Goal: Check status: Check status

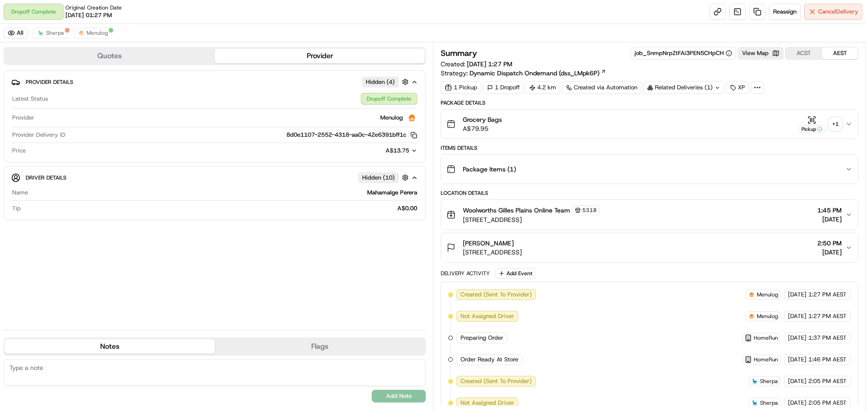
click at [839, 125] on div "+ 1" at bounding box center [835, 124] width 13 height 13
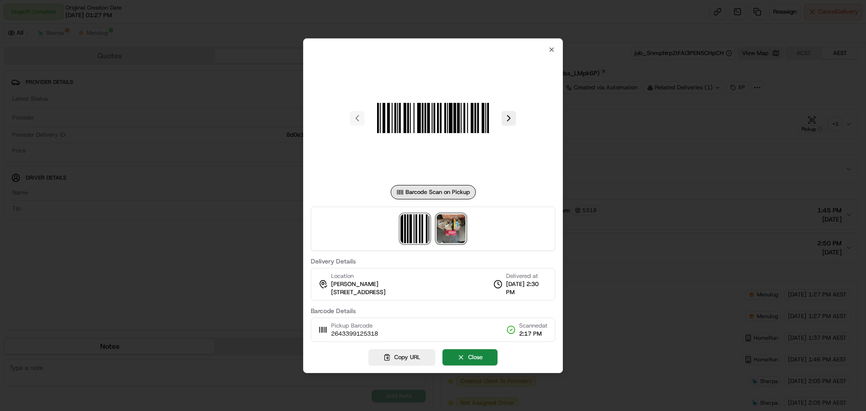
click at [446, 229] on img at bounding box center [450, 228] width 29 height 29
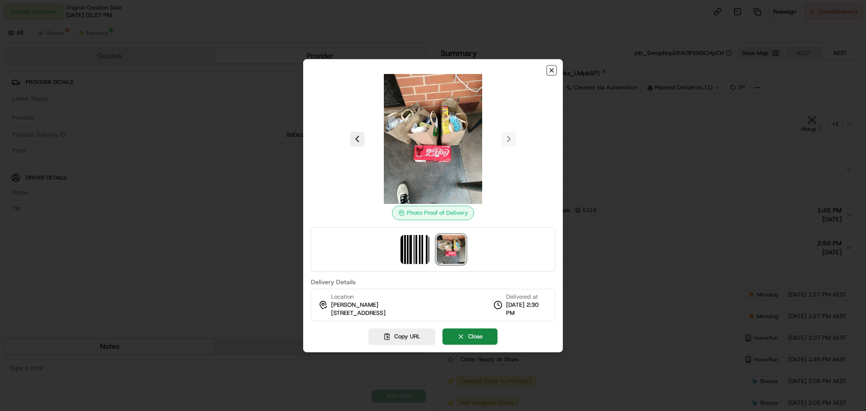
click at [551, 70] on icon "button" at bounding box center [552, 71] width 4 height 4
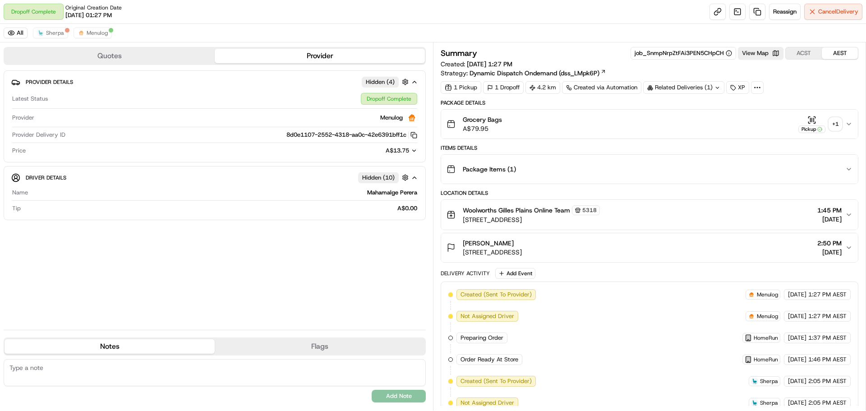
drag, startPoint x: 567, startPoint y: 246, endPoint x: 503, endPoint y: 250, distance: 63.7
click at [503, 250] on div "[PERSON_NAME] [STREET_ADDRESS]" at bounding box center [492, 247] width 59 height 18
drag, startPoint x: 382, startPoint y: 264, endPoint x: 423, endPoint y: 250, distance: 43.3
click at [381, 264] on div "Provider Details Hidden ( 4 ) Latest Status Dropoff Complete Provider Menulog P…" at bounding box center [215, 196] width 422 height 252
drag, startPoint x: 576, startPoint y: 253, endPoint x: 456, endPoint y: 255, distance: 119.9
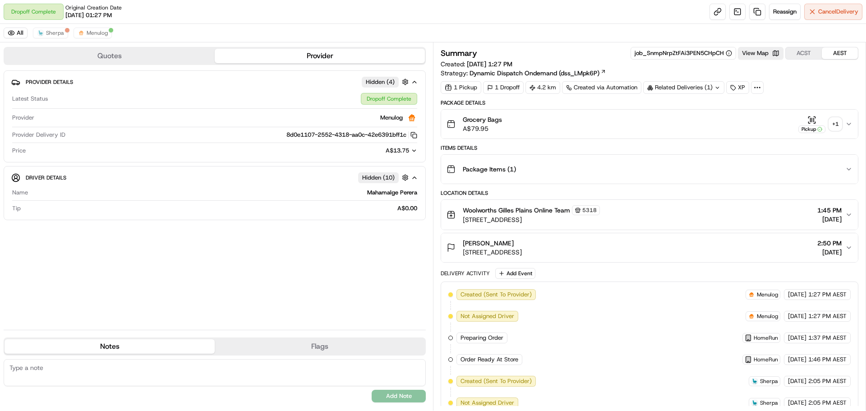
click at [456, 255] on div "[PERSON_NAME] [STREET_ADDRESS] 2:50 PM [DATE]" at bounding box center [645, 247] width 399 height 18
click at [574, 241] on div "[PERSON_NAME] [STREET_ADDRESS] 2:50 PM [DATE]" at bounding box center [645, 247] width 399 height 18
drag, startPoint x: 555, startPoint y: 253, endPoint x: 452, endPoint y: 257, distance: 102.9
click at [452, 257] on button "[PERSON_NAME] [STREET_ADDRESS] 2:50 PM [DATE]" at bounding box center [649, 247] width 417 height 29
click at [399, 274] on div "Provider Details Hidden ( 4 ) Latest Status Dropoff Complete Provider Menulog P…" at bounding box center [215, 196] width 422 height 252
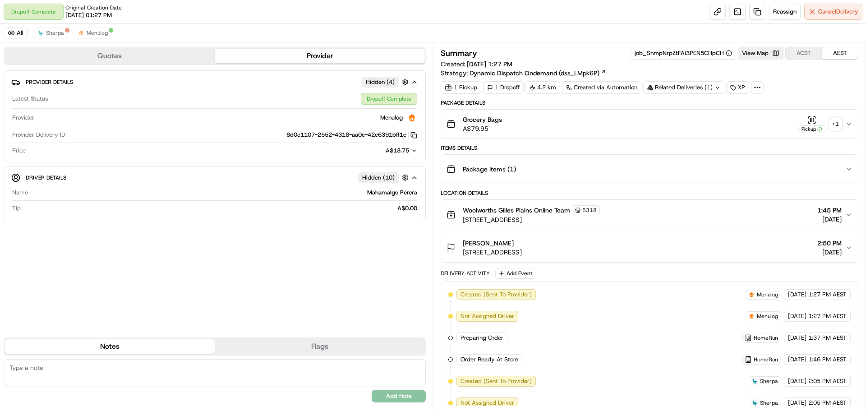
drag, startPoint x: 569, startPoint y: 252, endPoint x: 481, endPoint y: 256, distance: 87.5
click at [481, 256] on span "[STREET_ADDRESS]" at bounding box center [492, 252] width 59 height 9
click at [609, 255] on div "[PERSON_NAME] [STREET_ADDRESS] 2:50 PM [DATE]" at bounding box center [645, 247] width 399 height 18
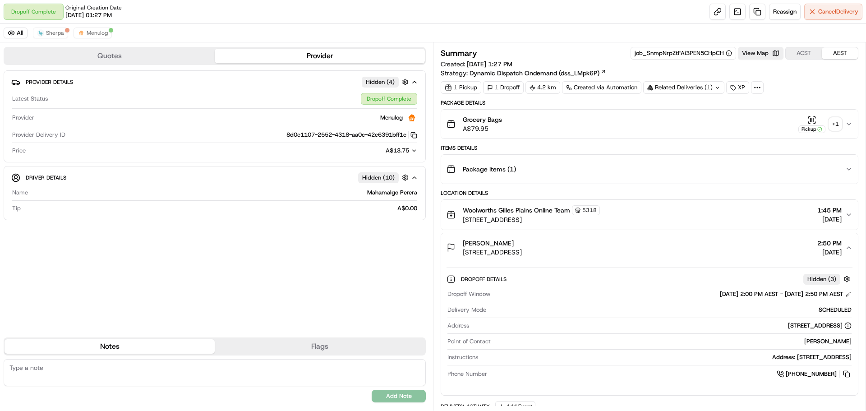
drag, startPoint x: 562, startPoint y: 251, endPoint x: 516, endPoint y: 254, distance: 46.1
click at [516, 254] on span "[STREET_ADDRESS]" at bounding box center [492, 252] width 59 height 9
click at [572, 252] on div "[PERSON_NAME] [STREET_ADDRESS] 2:50 PM [DATE]" at bounding box center [645, 247] width 399 height 18
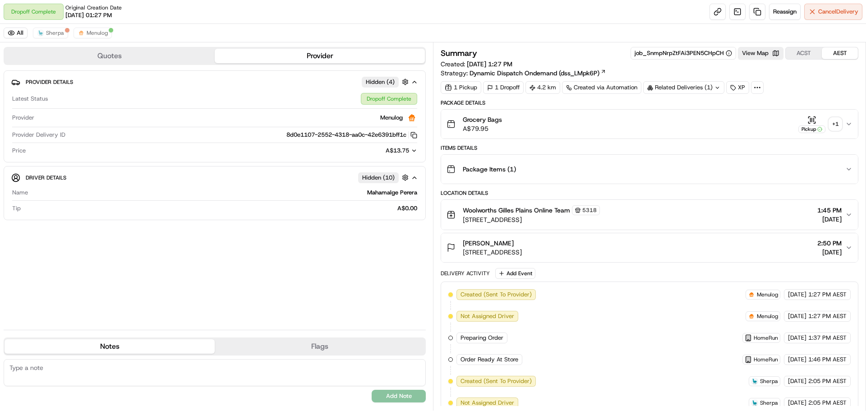
drag, startPoint x: 574, startPoint y: 252, endPoint x: 462, endPoint y: 252, distance: 112.3
click at [462, 252] on div "[PERSON_NAME] [STREET_ADDRESS] 2:50 PM [DATE]" at bounding box center [645, 247] width 399 height 18
copy span "[STREET_ADDRESS]"
